Goal: Task Accomplishment & Management: Complete application form

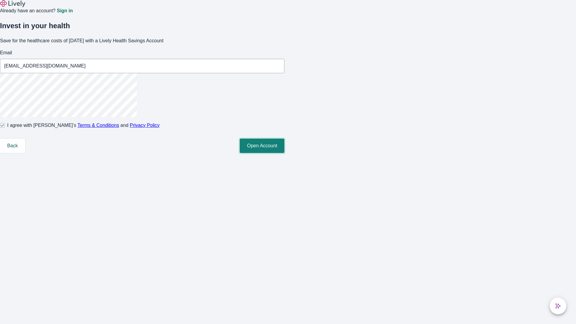
click at [284, 153] on button "Open Account" at bounding box center [262, 146] width 45 height 14
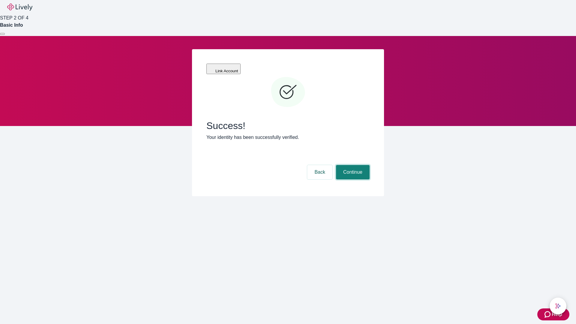
click at [352, 165] on button "Continue" at bounding box center [353, 172] width 34 height 14
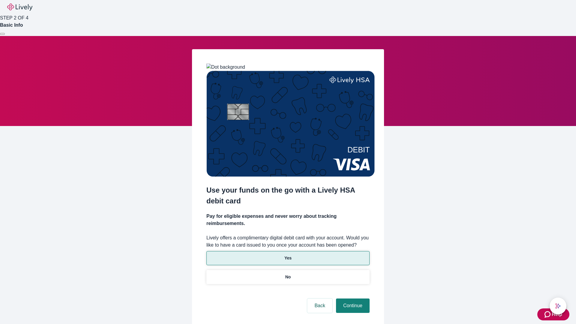
click at [288, 255] on p "Yes" at bounding box center [287, 258] width 7 height 6
click at [352, 298] on button "Continue" at bounding box center [353, 305] width 34 height 14
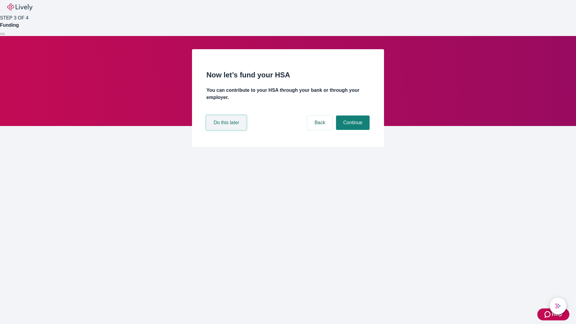
click at [227, 130] on button "Do this later" at bounding box center [226, 122] width 40 height 14
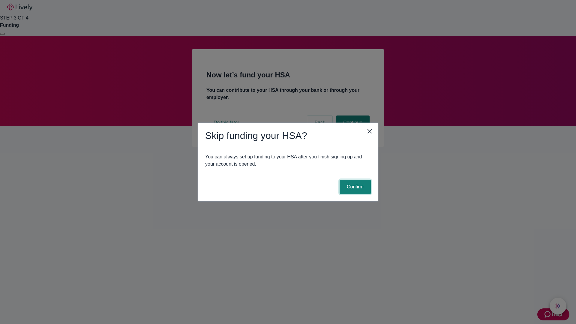
click at [354, 187] on button "Confirm" at bounding box center [354, 187] width 31 height 14
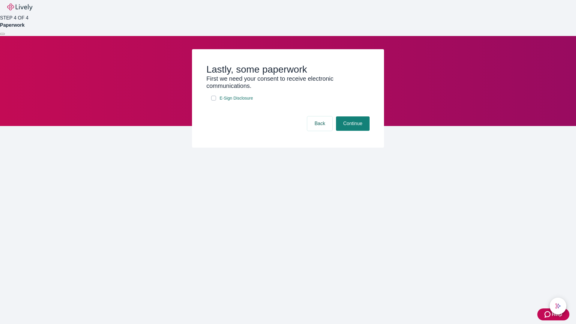
click at [213, 100] on input "E-Sign Disclosure" at bounding box center [213, 98] width 5 height 5
checkbox input "true"
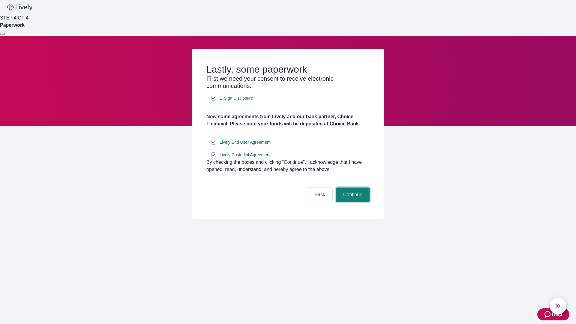
click at [352, 202] on button "Continue" at bounding box center [353, 194] width 34 height 14
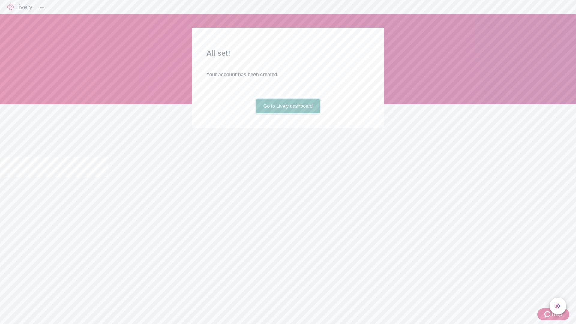
click at [288, 113] on link "Go to Lively dashboard" at bounding box center [288, 106] width 64 height 14
